Goal: Information Seeking & Learning: Learn about a topic

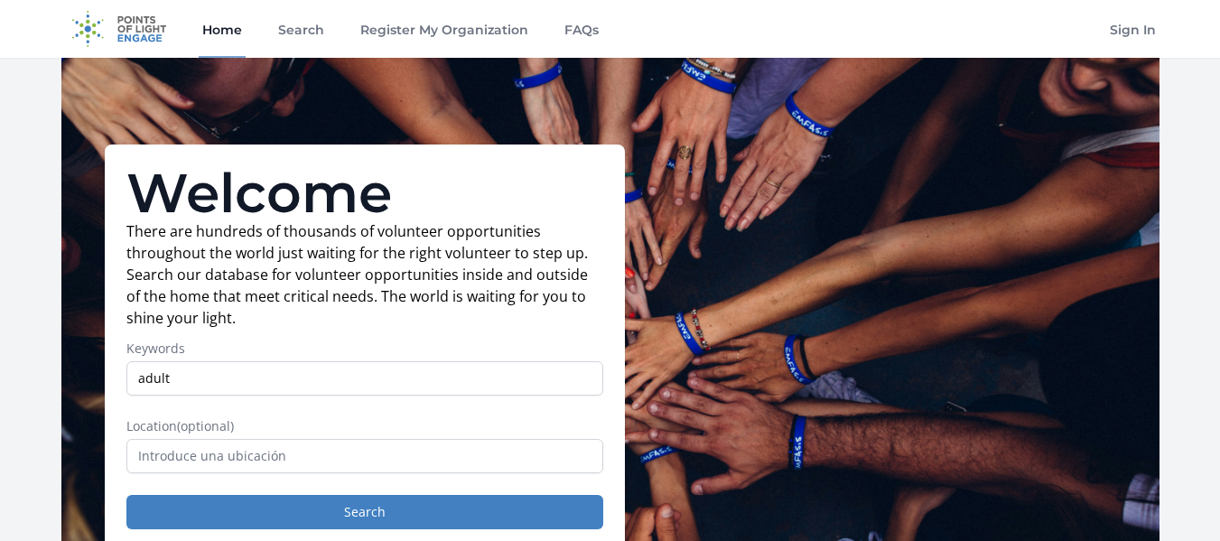
type input "adult"
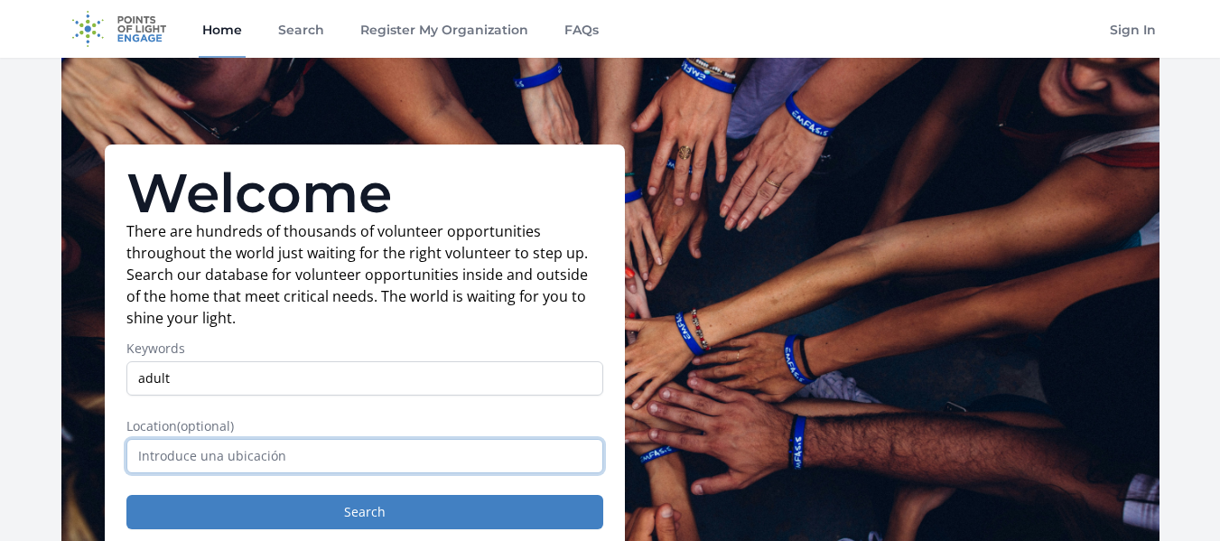
click at [262, 465] on input "text" at bounding box center [364, 456] width 477 height 34
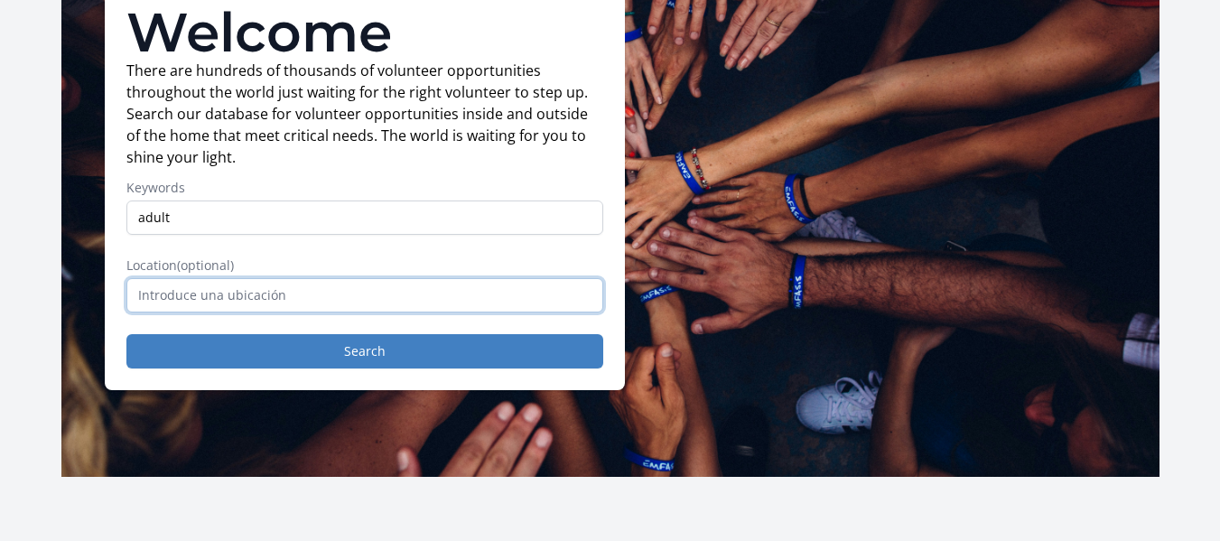
scroll to position [181, 0]
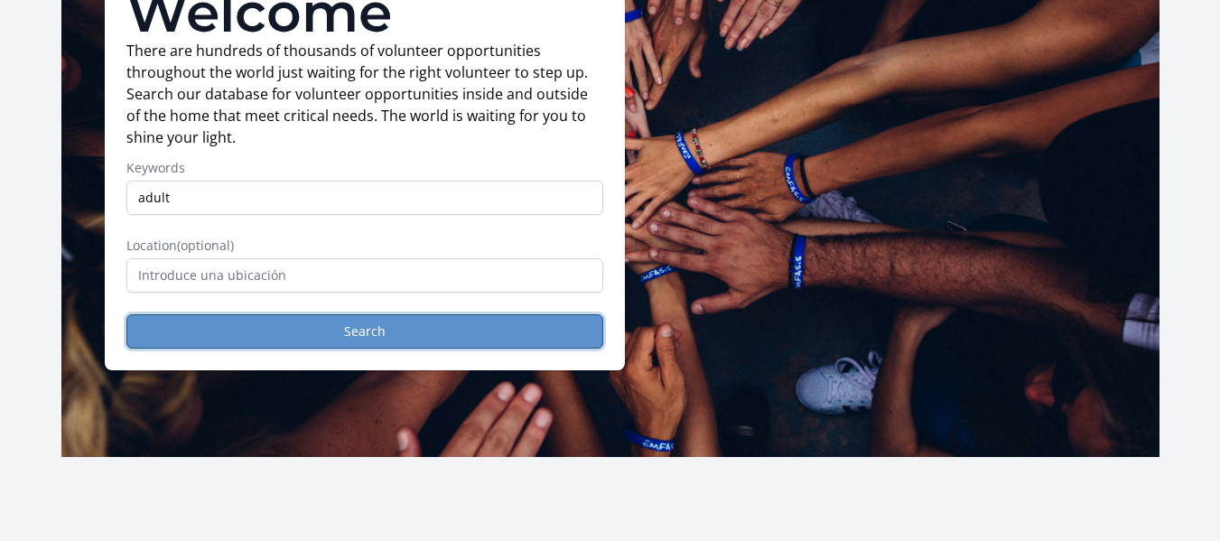
click at [375, 331] on button "Search" at bounding box center [364, 331] width 477 height 34
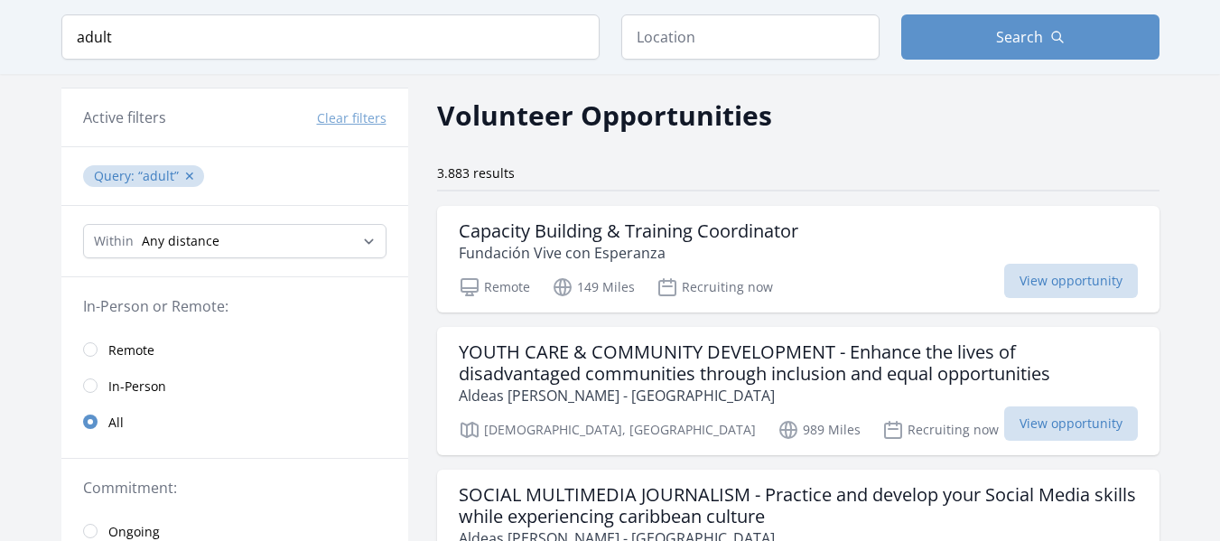
scroll to position [90, 0]
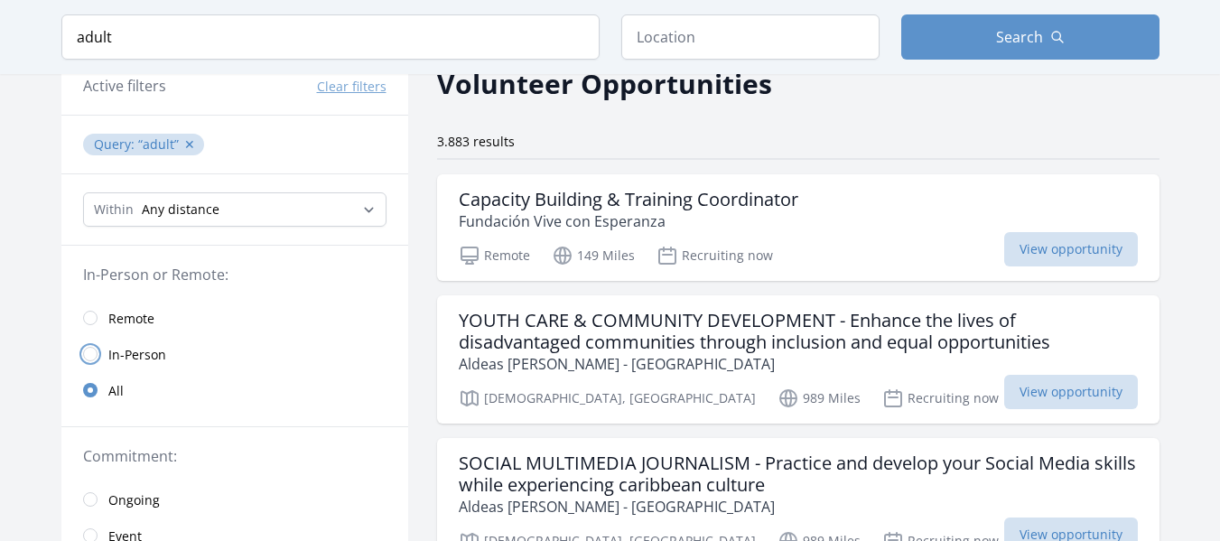
click at [86, 356] on input "radio" at bounding box center [90, 354] width 14 height 14
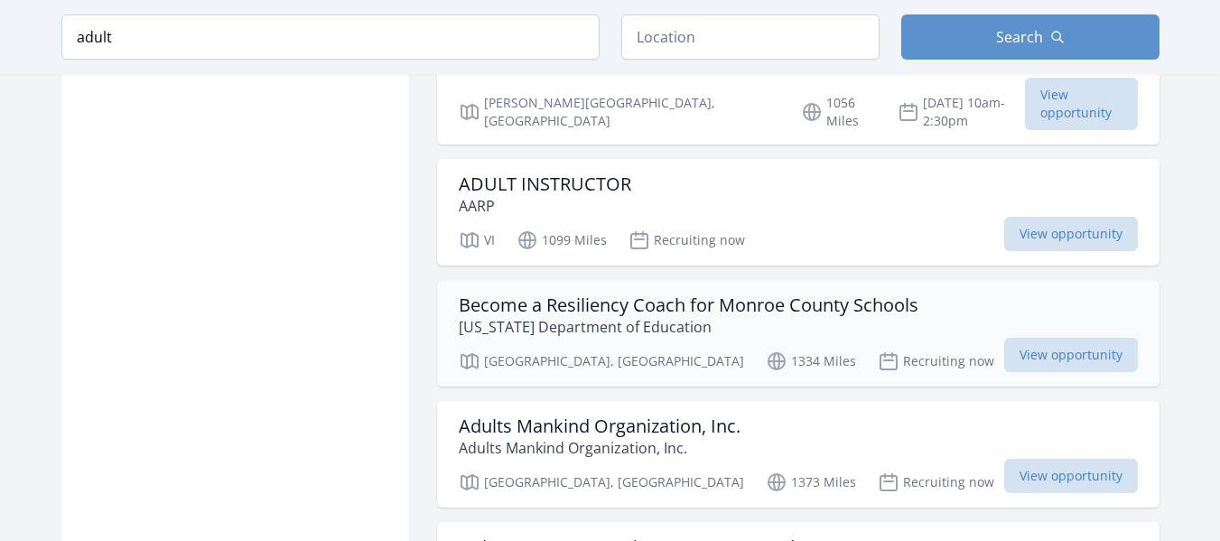
scroll to position [2257, 0]
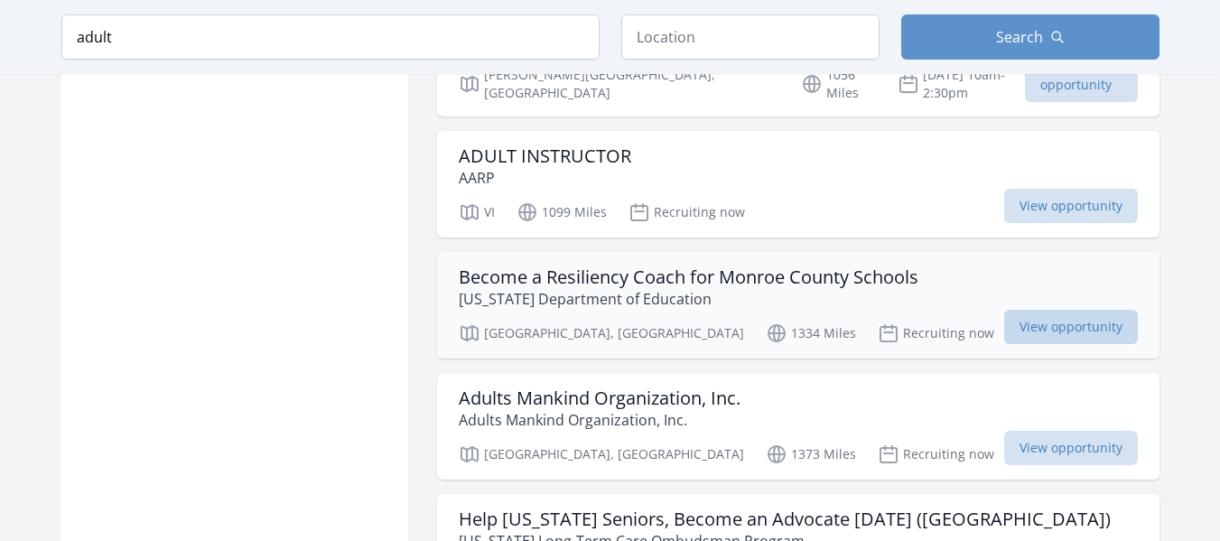
click at [1060, 310] on span "View opportunity" at bounding box center [1071, 327] width 134 height 34
click at [572, 387] on h3 "Adults Mankind Organization, Inc." at bounding box center [600, 398] width 282 height 22
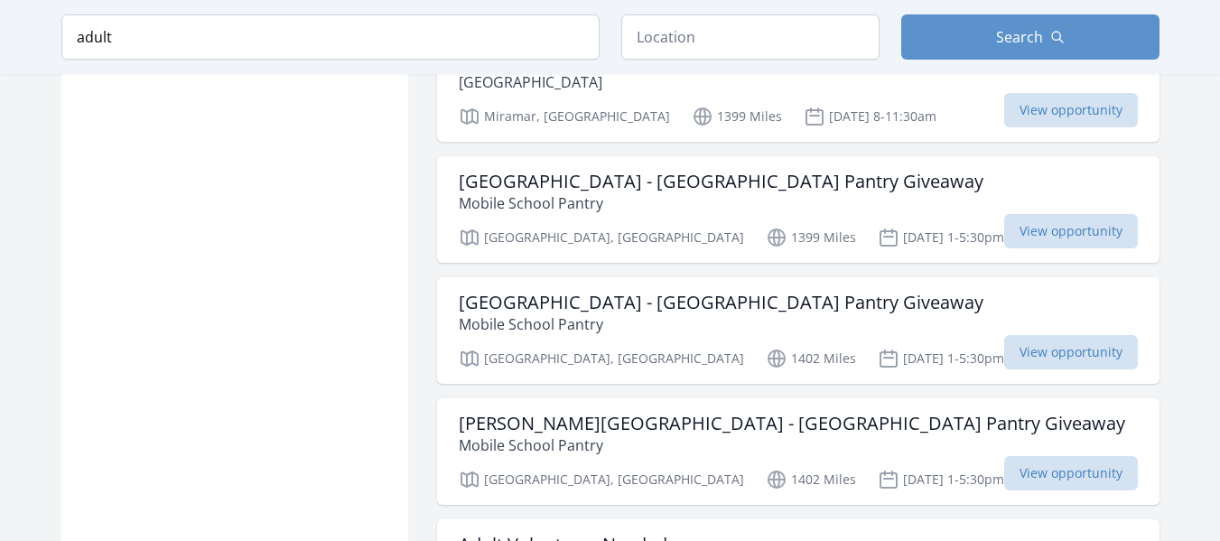
scroll to position [4424, 0]
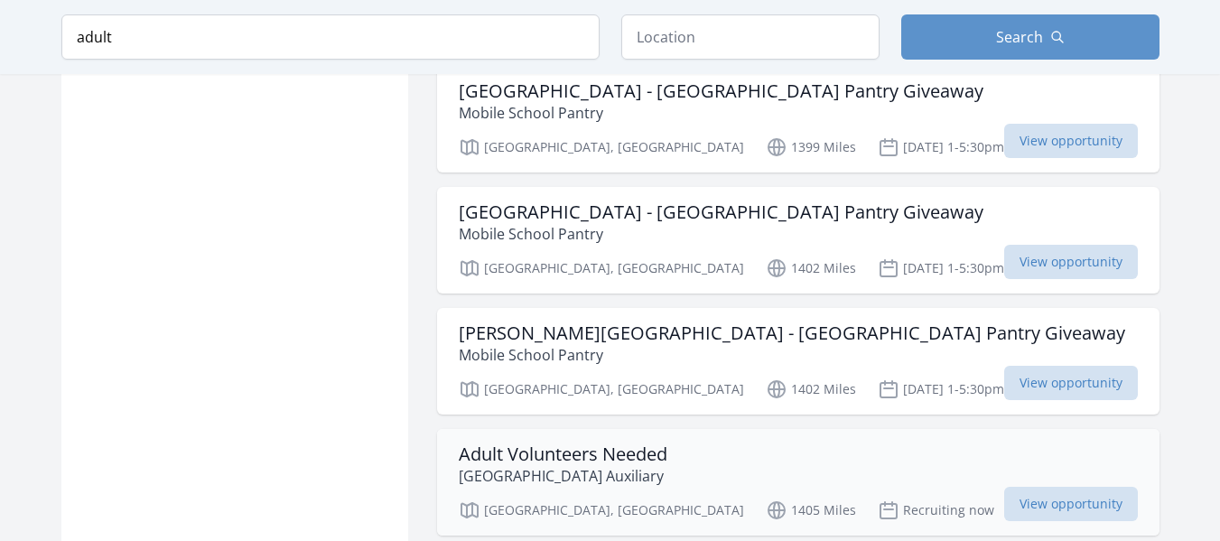
click at [606, 443] on h3 "Adult Volunteers Needed" at bounding box center [563, 454] width 209 height 22
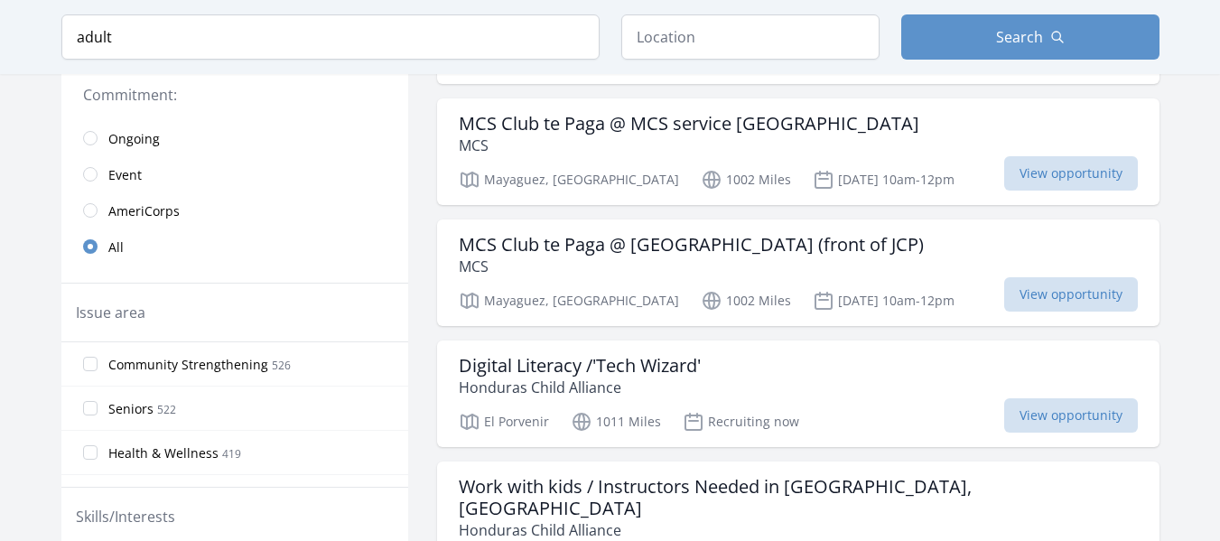
scroll to position [542, 0]
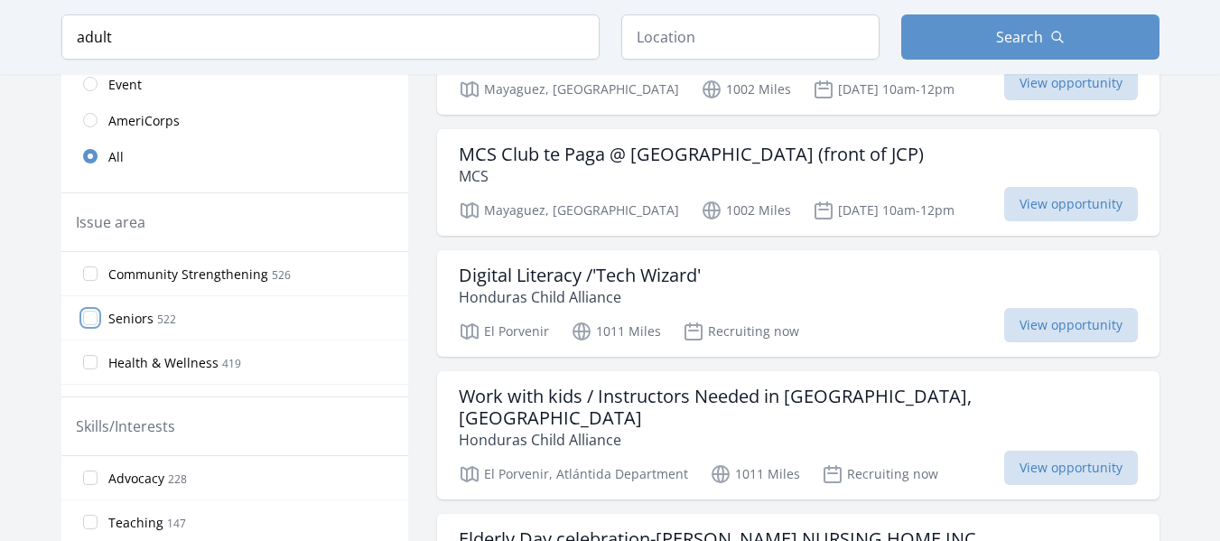
click at [93, 321] on input "Seniors 522" at bounding box center [90, 318] width 14 height 14
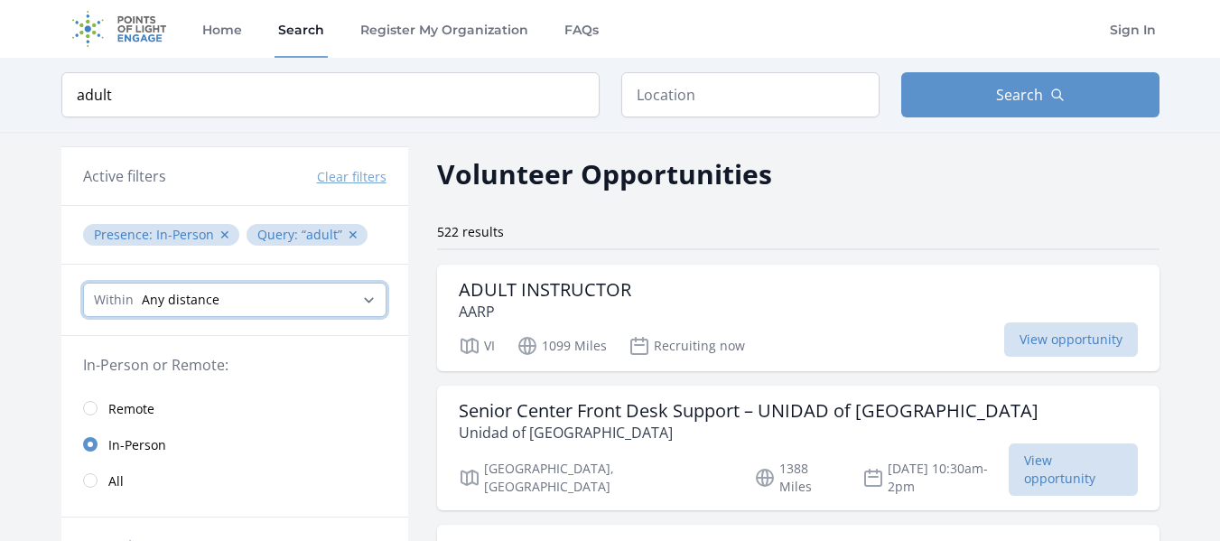
click at [367, 302] on select "Any distance , 5 Miles , 20 Miles , 50 Miles , 100 Miles" at bounding box center [234, 300] width 303 height 34
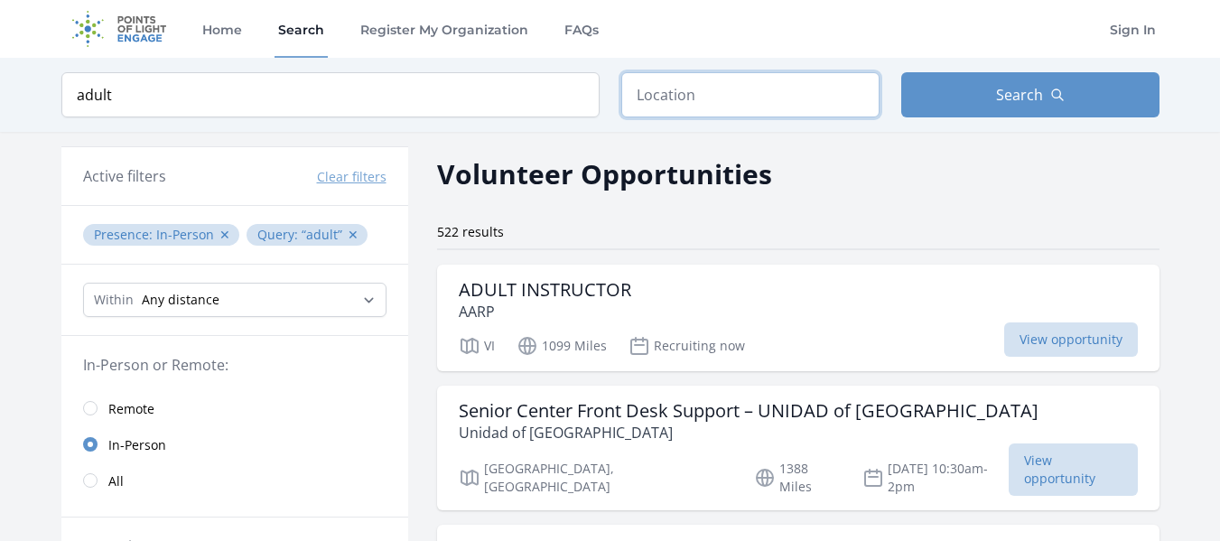
click at [683, 100] on input "text" at bounding box center [750, 94] width 258 height 45
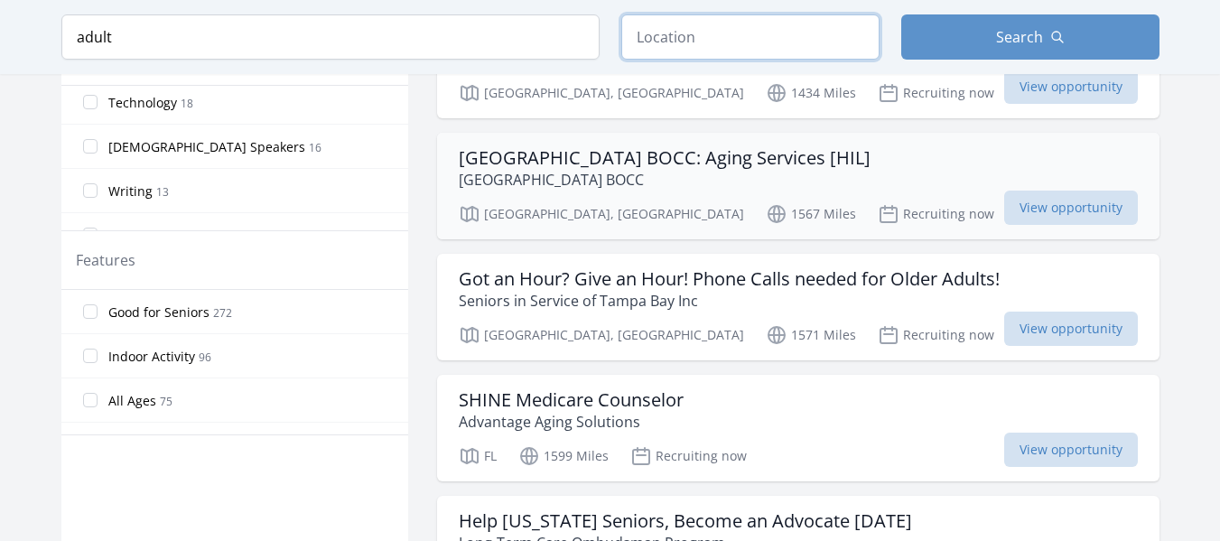
scroll to position [903, 0]
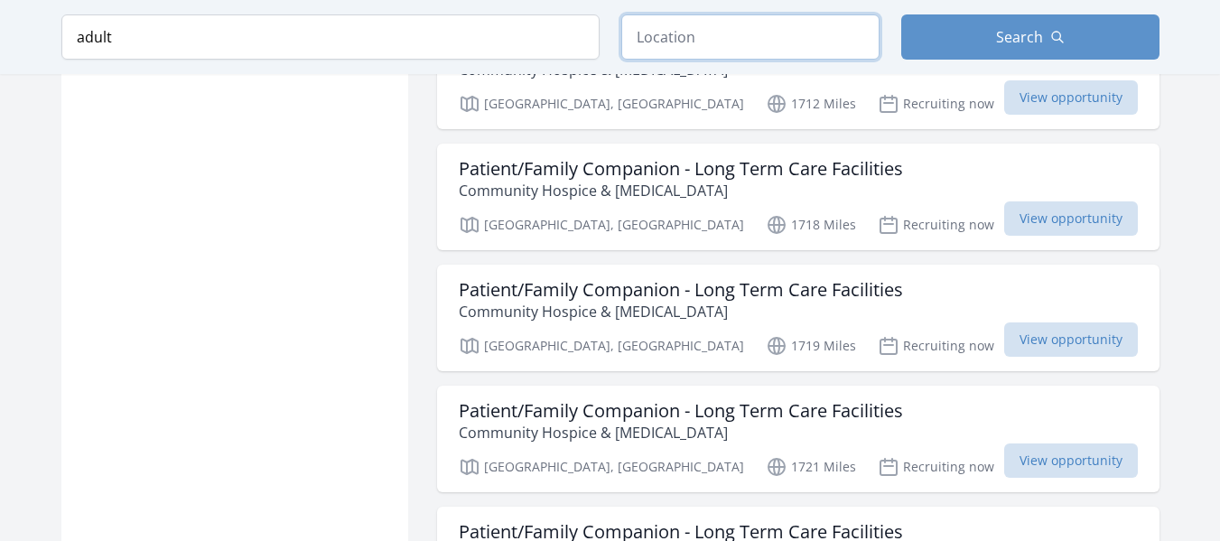
scroll to position [2980, 0]
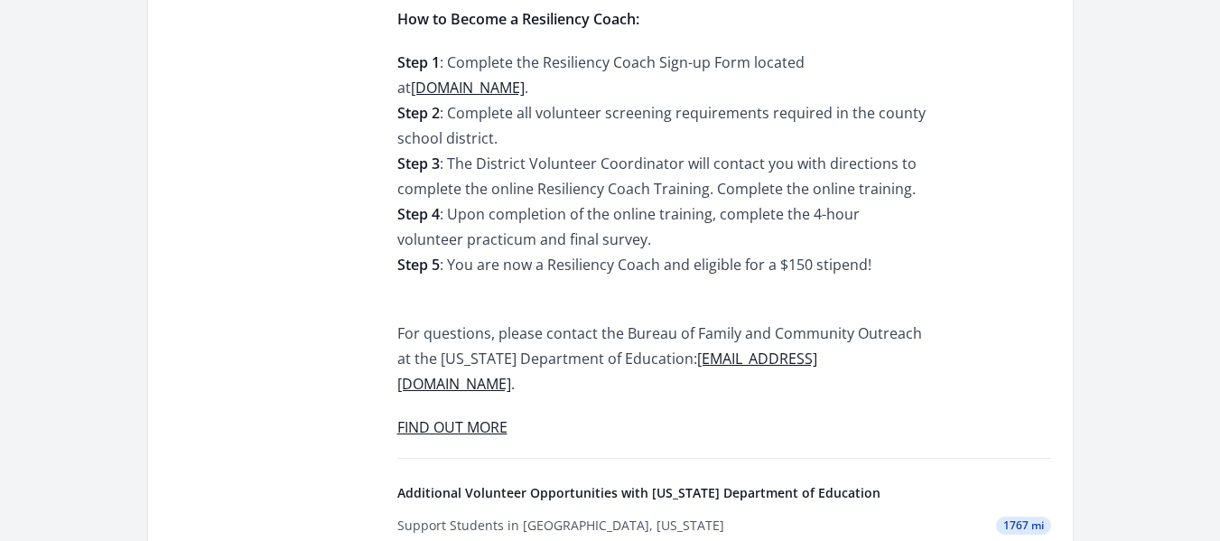
scroll to position [722, 0]
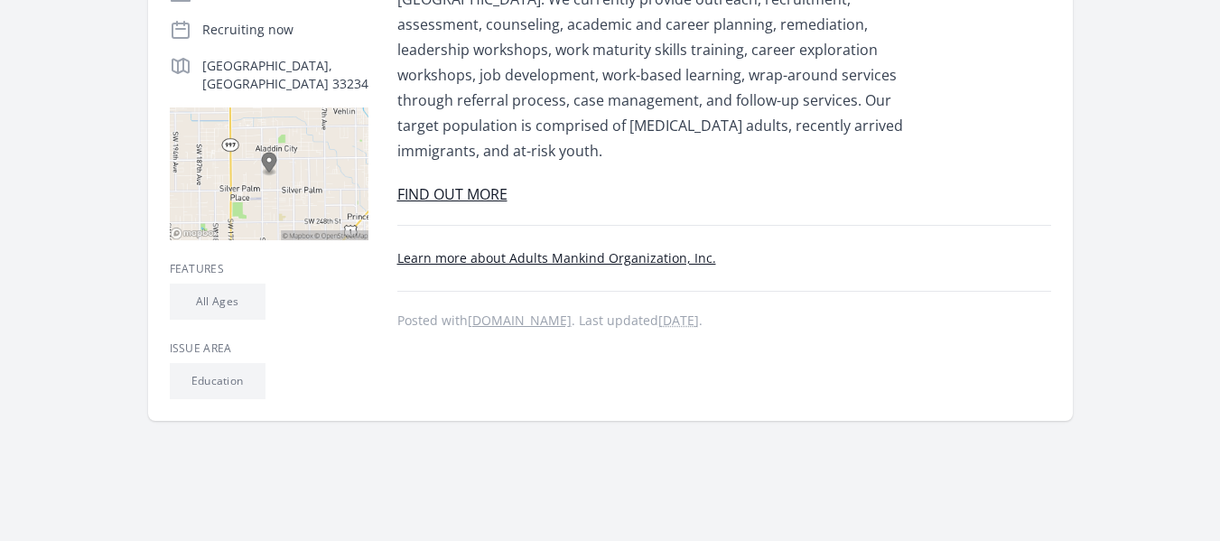
scroll to position [451, 0]
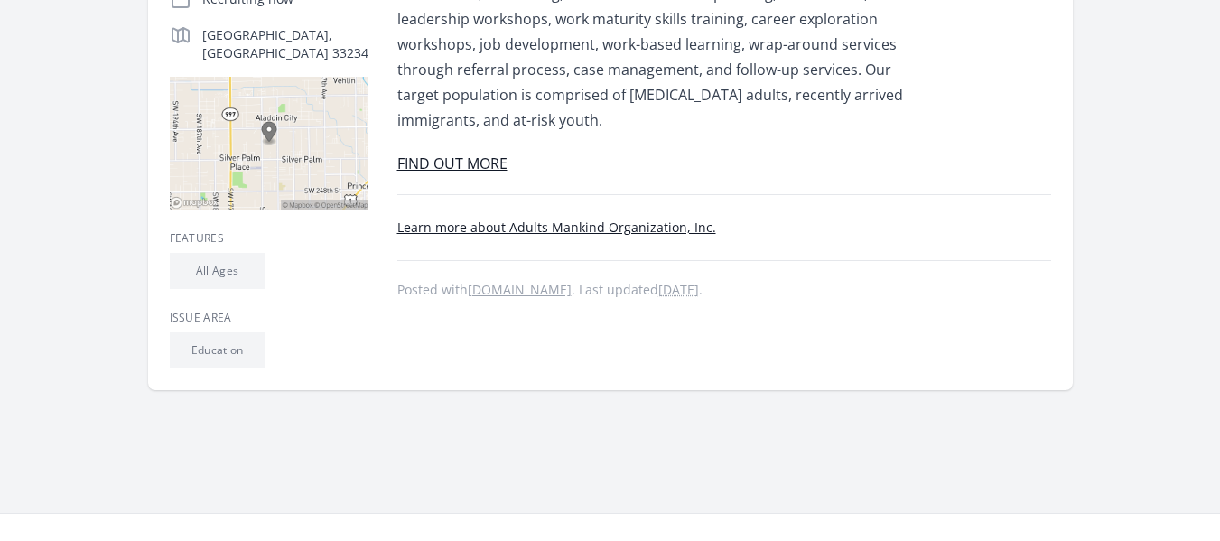
click at [489, 154] on link "FIND OUT MORE" at bounding box center [452, 164] width 110 height 20
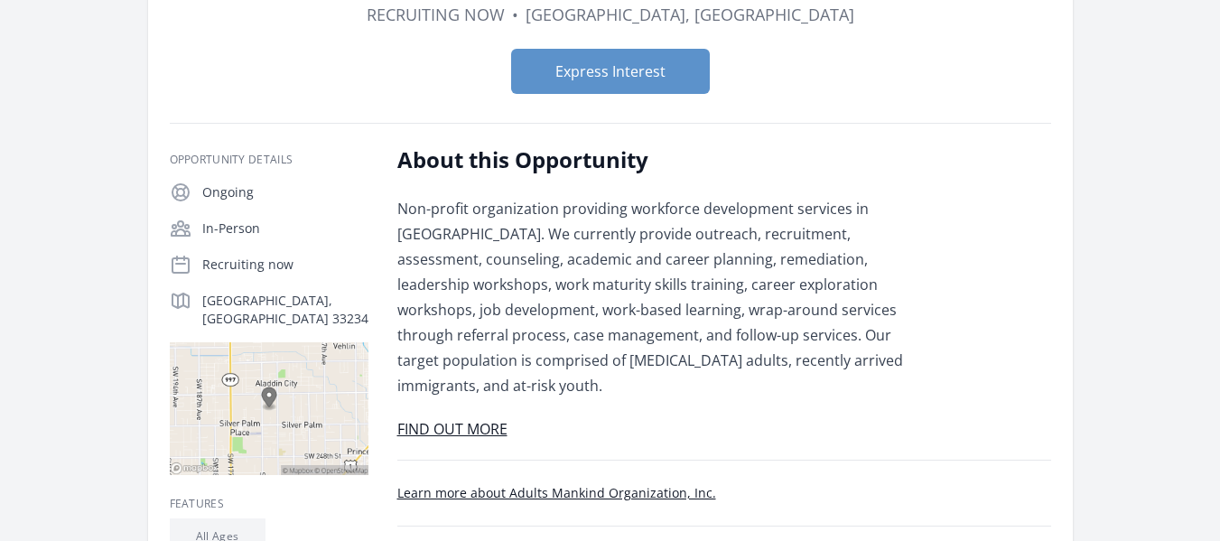
scroll to position [181, 0]
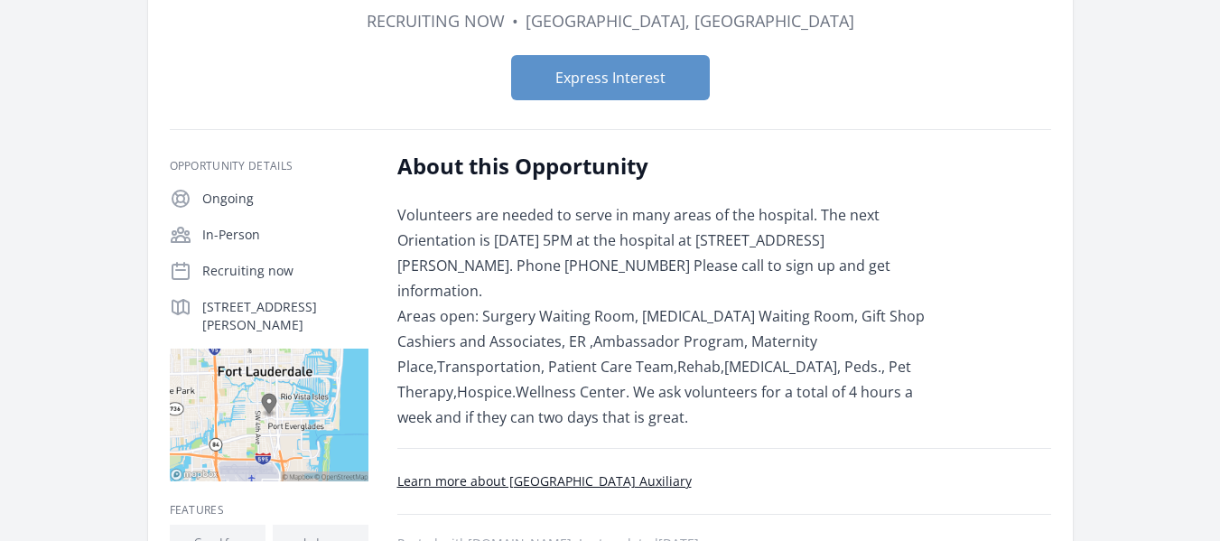
scroll to position [181, 0]
